Goal: Transaction & Acquisition: Purchase product/service

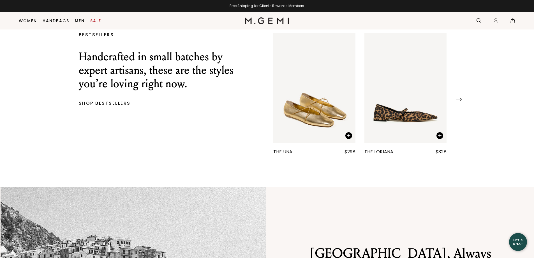
drag, startPoint x: 536, startPoint y: 21, endPoint x: 537, endPoint y: 69, distance: 48.2
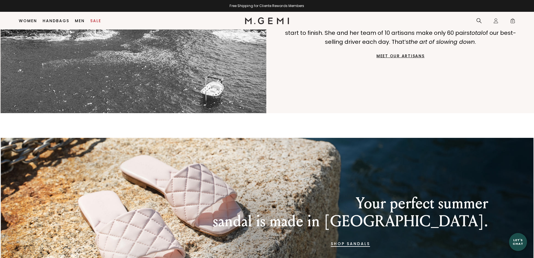
scroll to position [273, 0]
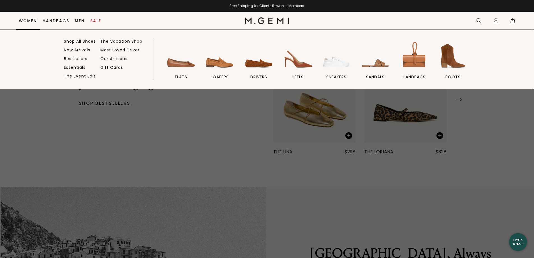
click at [29, 19] on link "Women" at bounding box center [28, 21] width 18 height 4
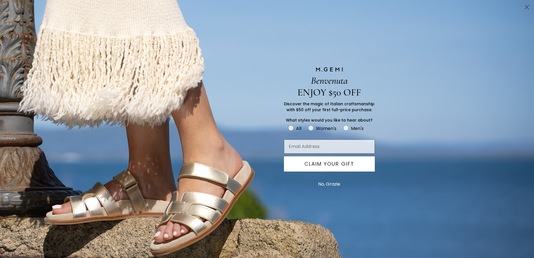
click at [528, 6] on icon "Close dialog" at bounding box center [527, 7] width 4 height 4
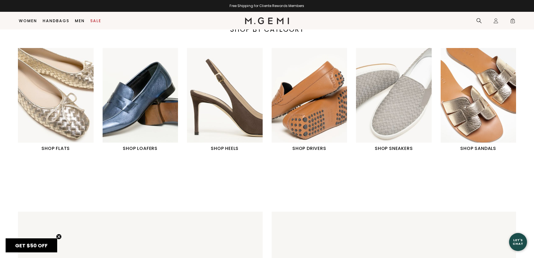
scroll to position [278, 0]
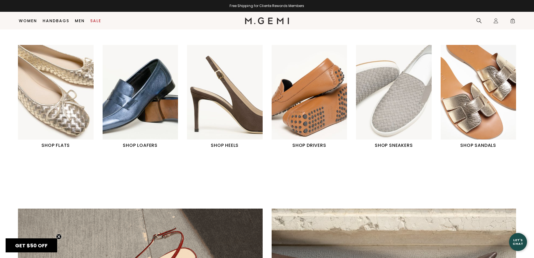
click at [226, 139] on img "3 / 6" at bounding box center [225, 92] width 76 height 95
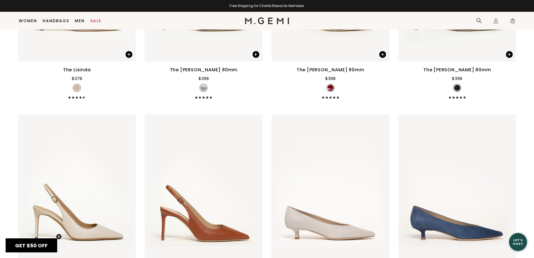
scroll to position [1046, 0]
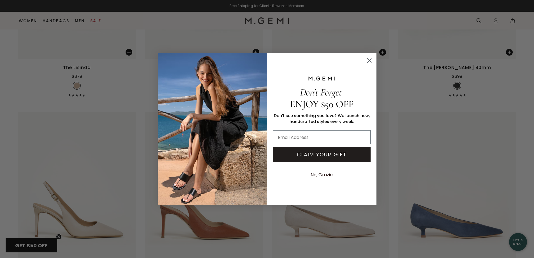
click at [370, 62] on circle "Close dialog" at bounding box center [369, 60] width 9 height 9
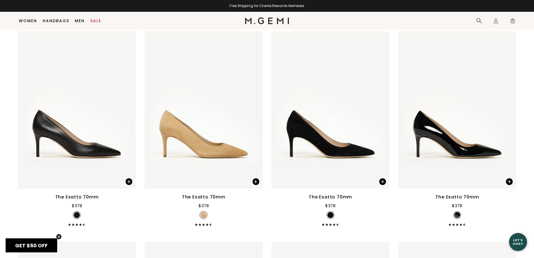
scroll to position [1541, 0]
